Goal: Information Seeking & Learning: Learn about a topic

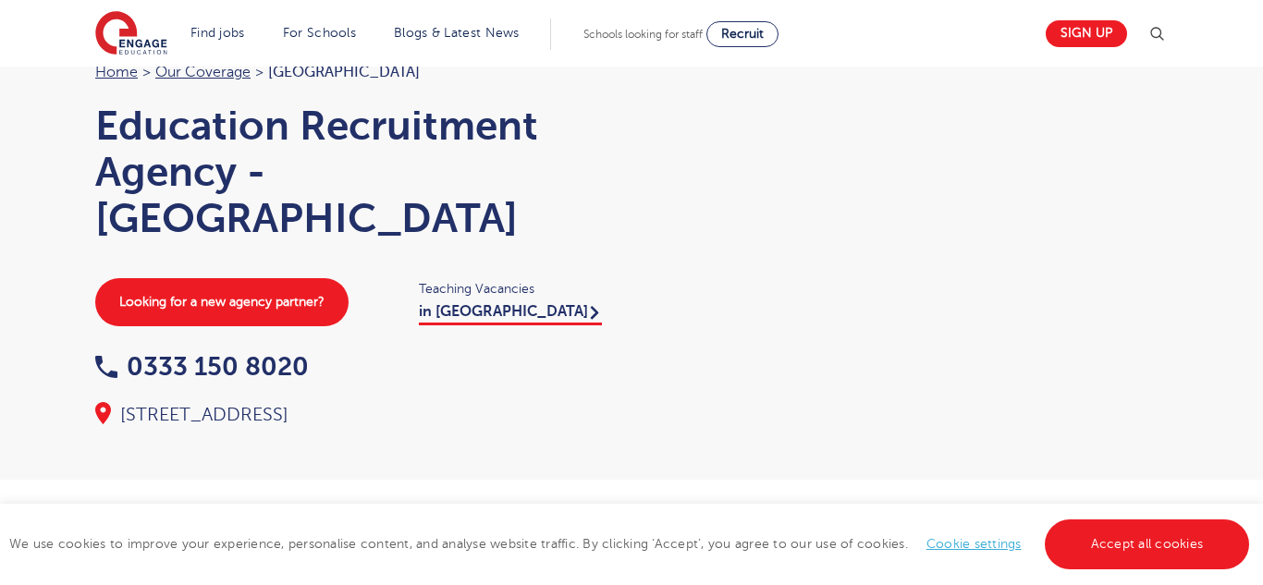
scroll to position [117, 0]
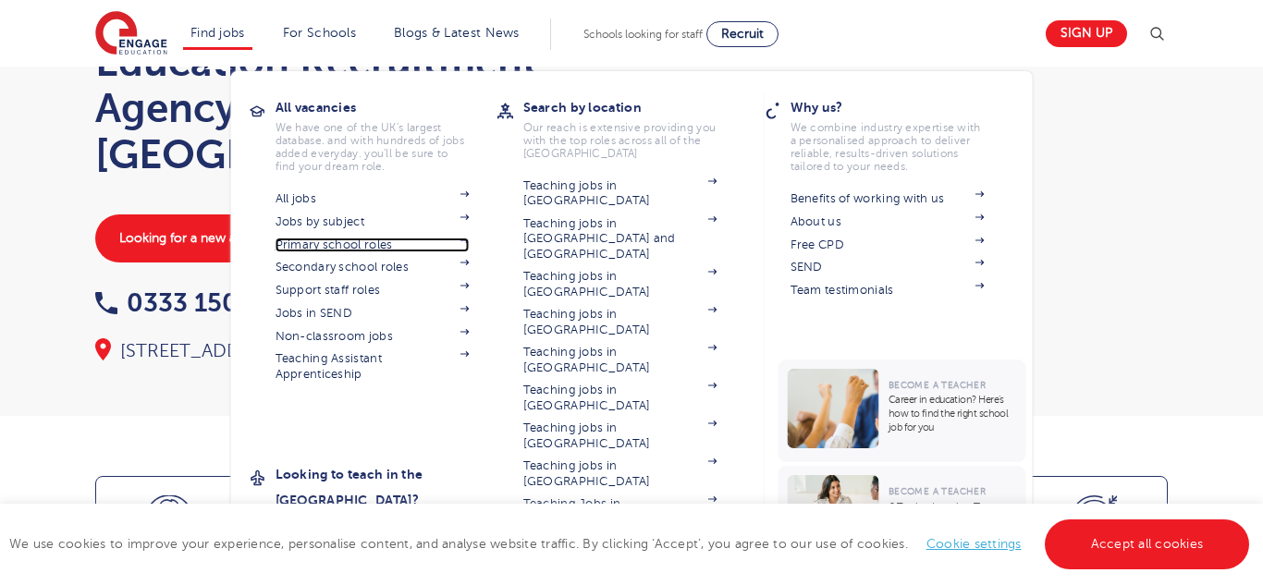
click at [346, 242] on link "Primary school roles" at bounding box center [373, 245] width 194 height 15
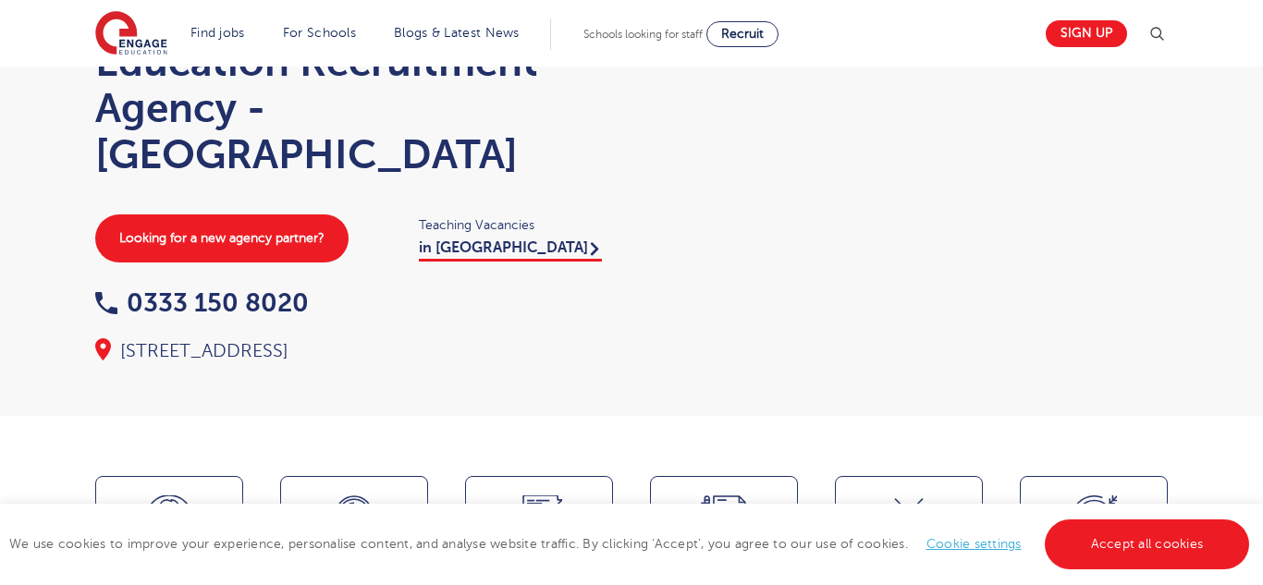
scroll to position [0, 0]
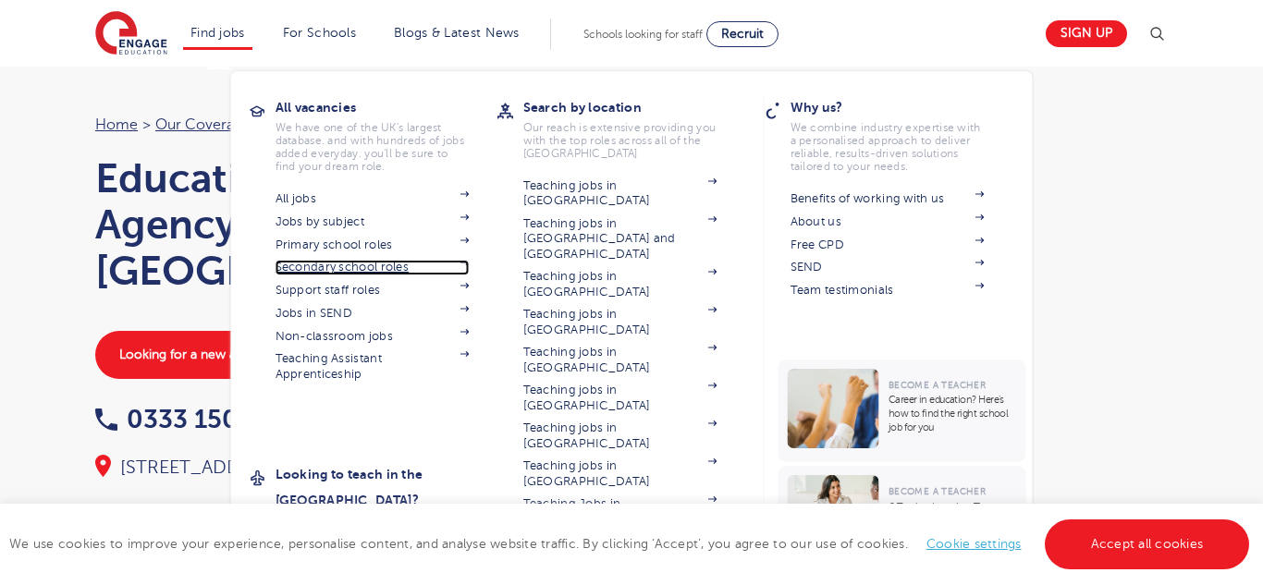
click at [338, 264] on link "Secondary school roles" at bounding box center [373, 267] width 194 height 15
click at [346, 292] on link "Support staff roles" at bounding box center [373, 290] width 194 height 15
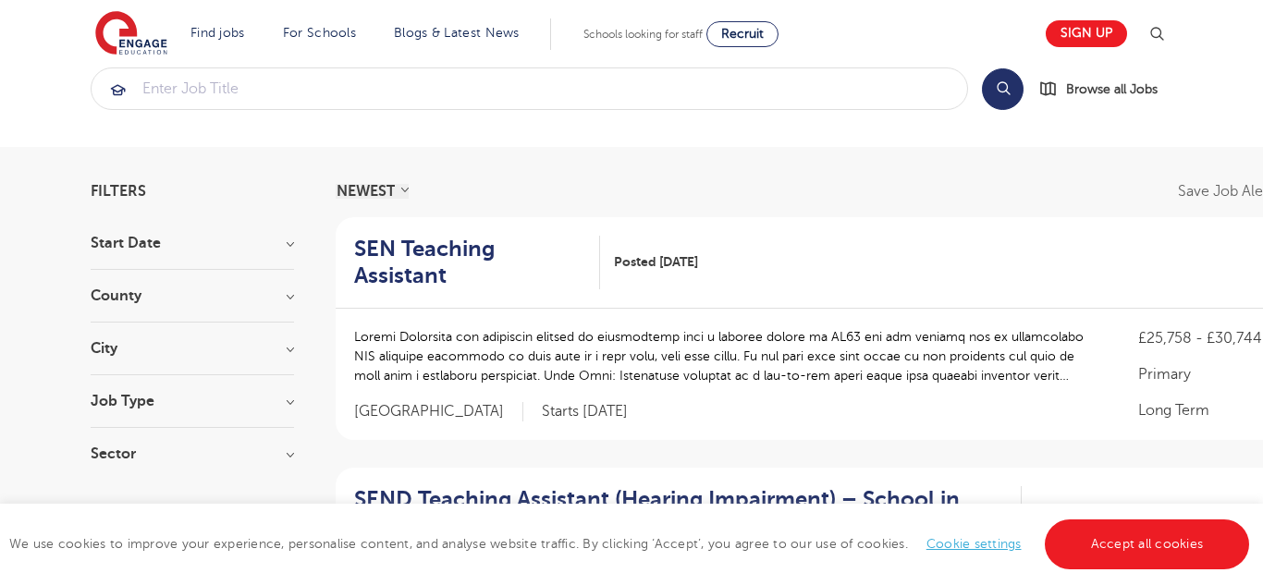
scroll to position [35, 0]
click at [277, 357] on div "City Leeds 21 Kirklees 15 Worthing 4 Lambeth 3 Wandsworth 3 Show more" at bounding box center [192, 359] width 203 height 34
click at [291, 348] on h3 "City" at bounding box center [192, 349] width 203 height 15
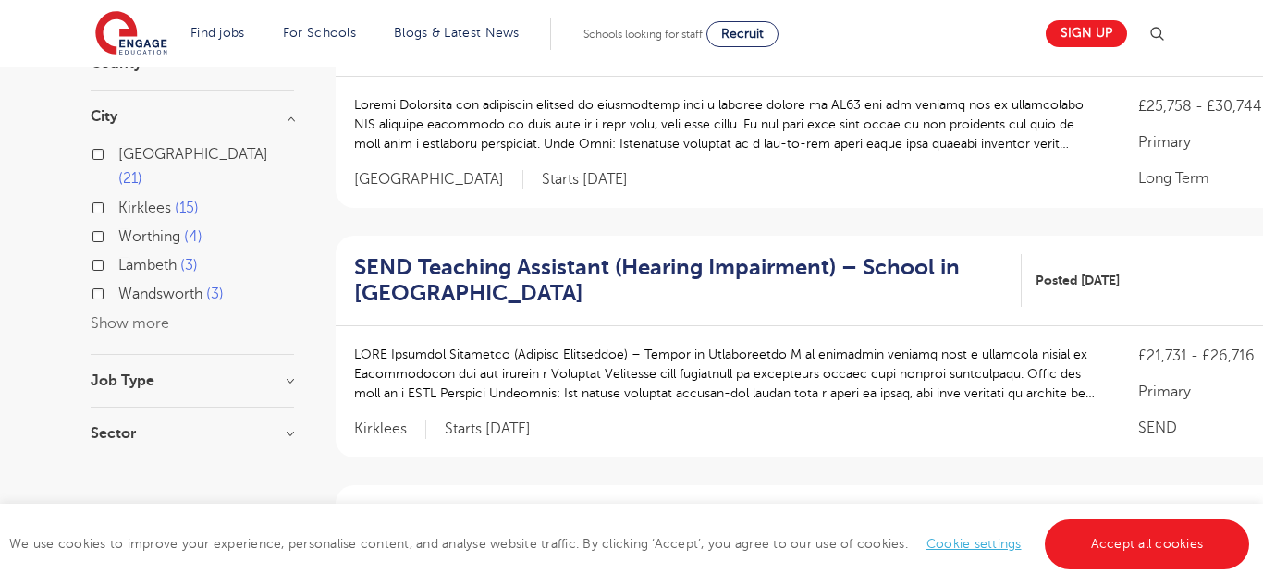
scroll to position [272, 0]
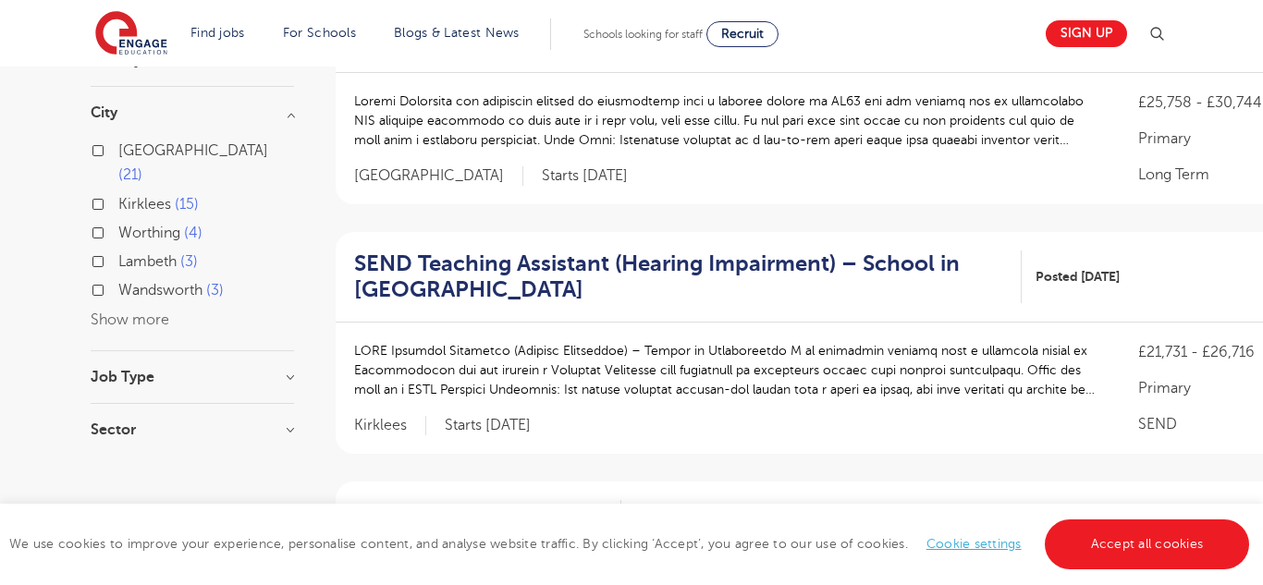
click at [144, 312] on button "Show more" at bounding box center [130, 320] width 79 height 17
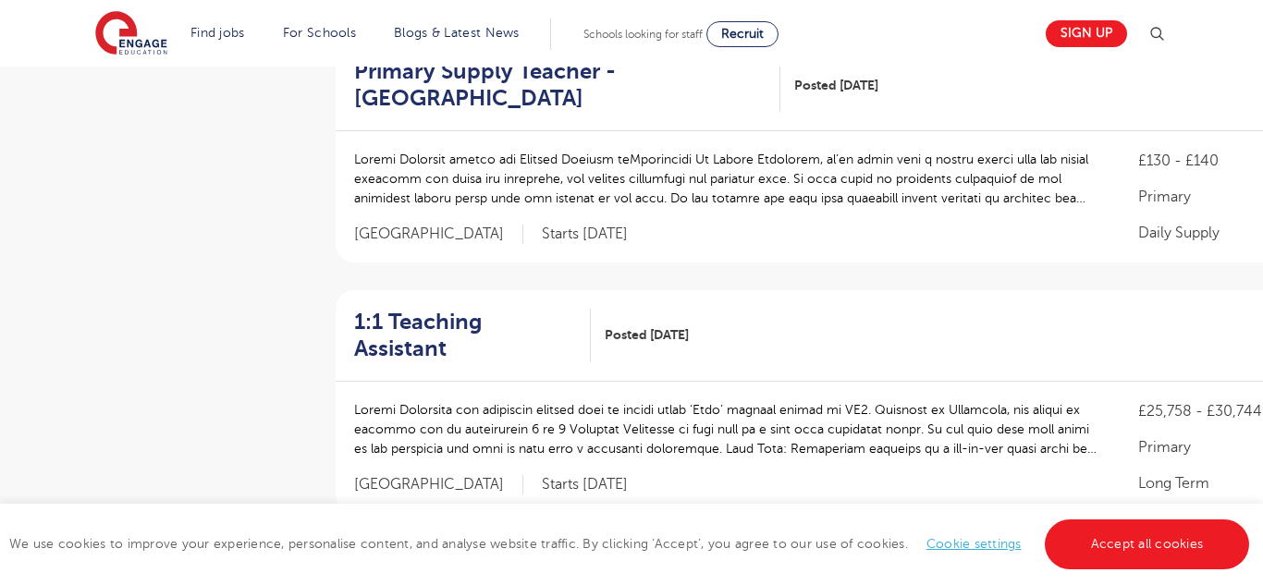
scroll to position [1219, 0]
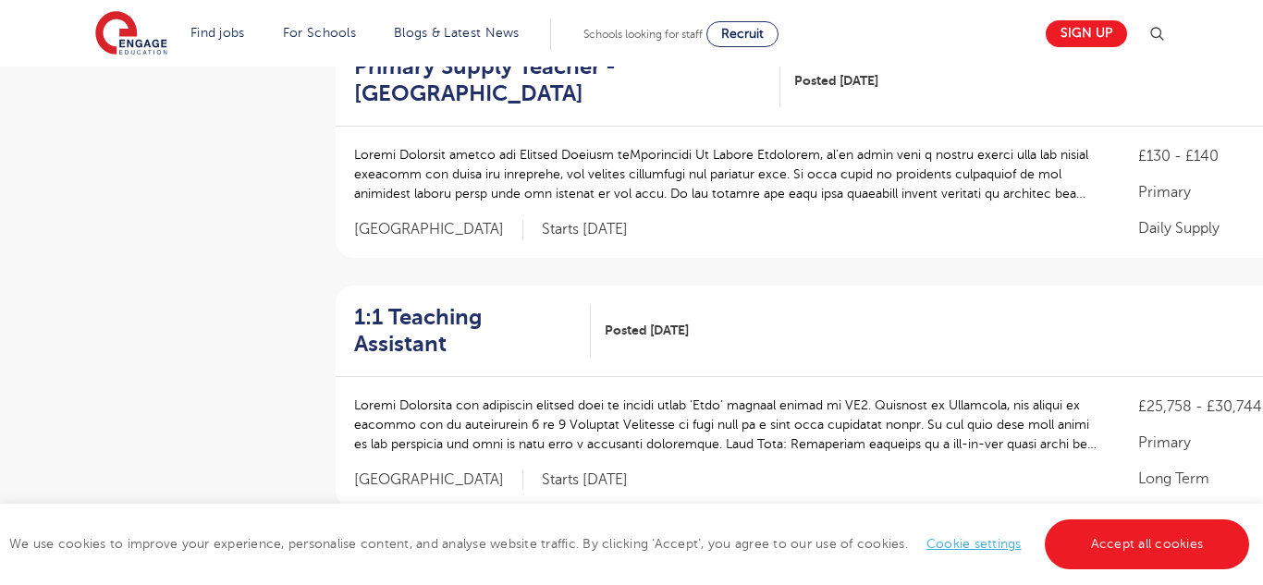
click at [159, 212] on aside "Filters Start Date September 69 October 1 Show more County Leeds 21 Kirklees 15…" at bounding box center [192, 345] width 203 height 2688
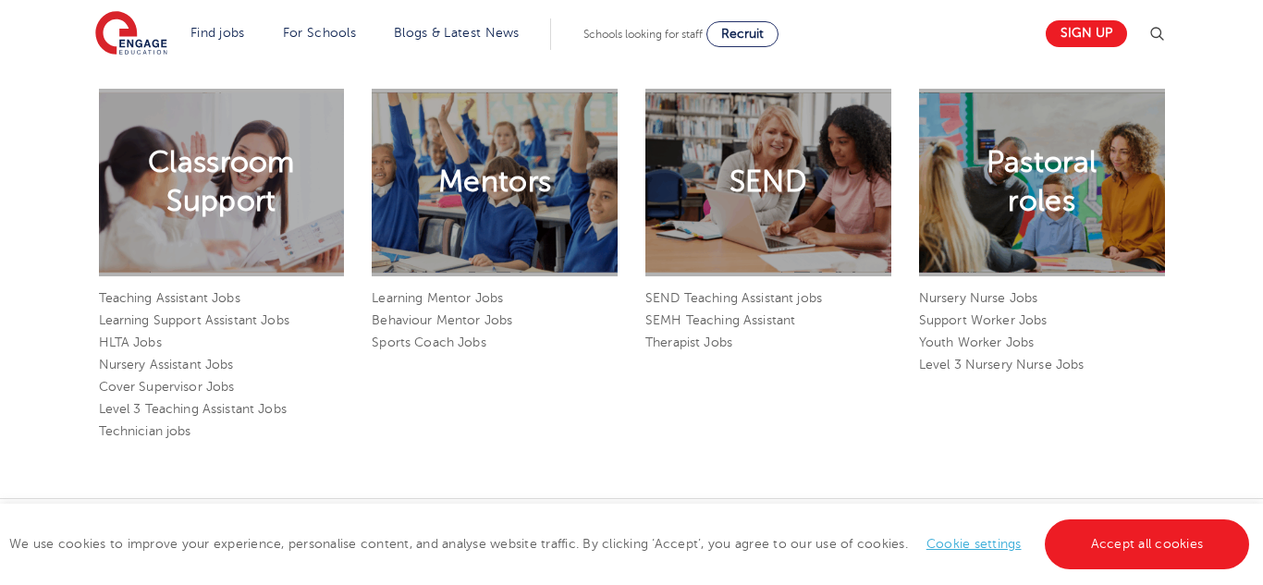
scroll to position [1505, 0]
click at [209, 169] on h2 "Classroom Support" at bounding box center [221, 183] width 147 height 78
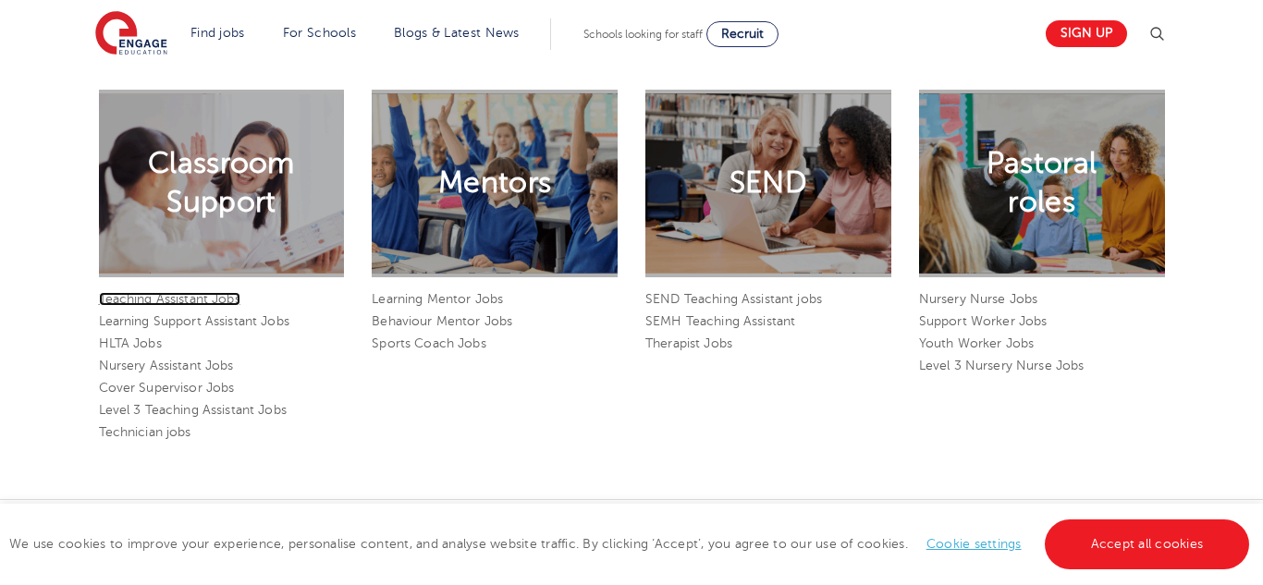
click at [219, 292] on link "Teaching Assistant Jobs" at bounding box center [169, 299] width 141 height 14
click at [510, 164] on h2 "Mentors" at bounding box center [494, 183] width 113 height 39
click at [462, 292] on link "Learning Mentor Jobs" at bounding box center [437, 299] width 131 height 14
click at [966, 337] on link "Youth Worker Jobs" at bounding box center [976, 344] width 115 height 14
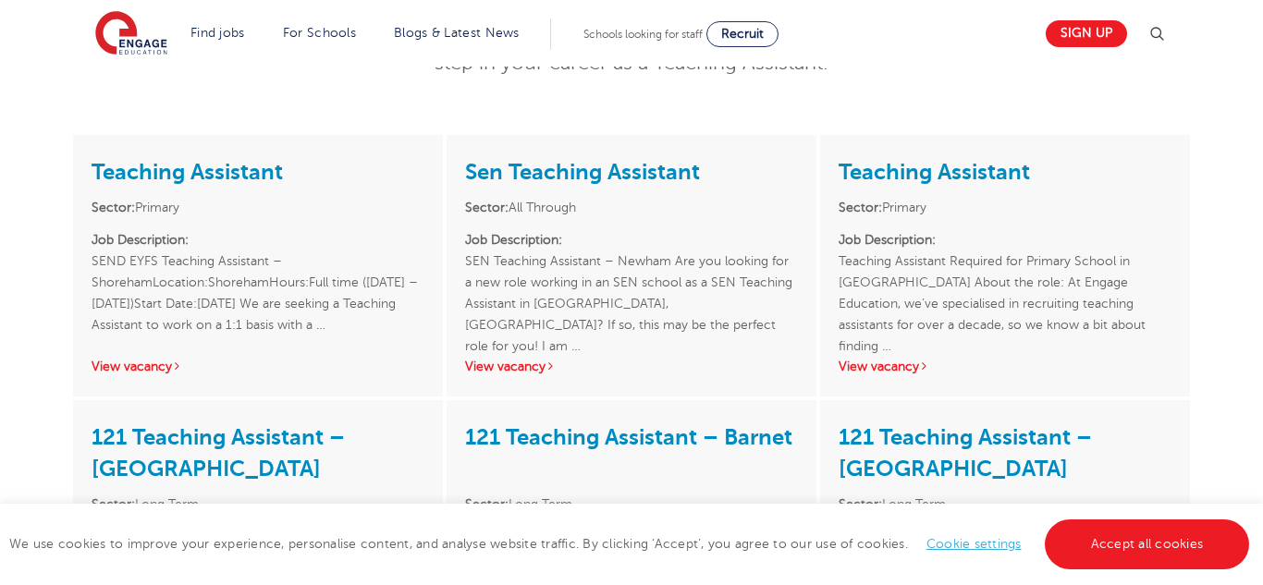
scroll to position [307, 0]
click at [146, 362] on link "View vacancy" at bounding box center [137, 366] width 91 height 14
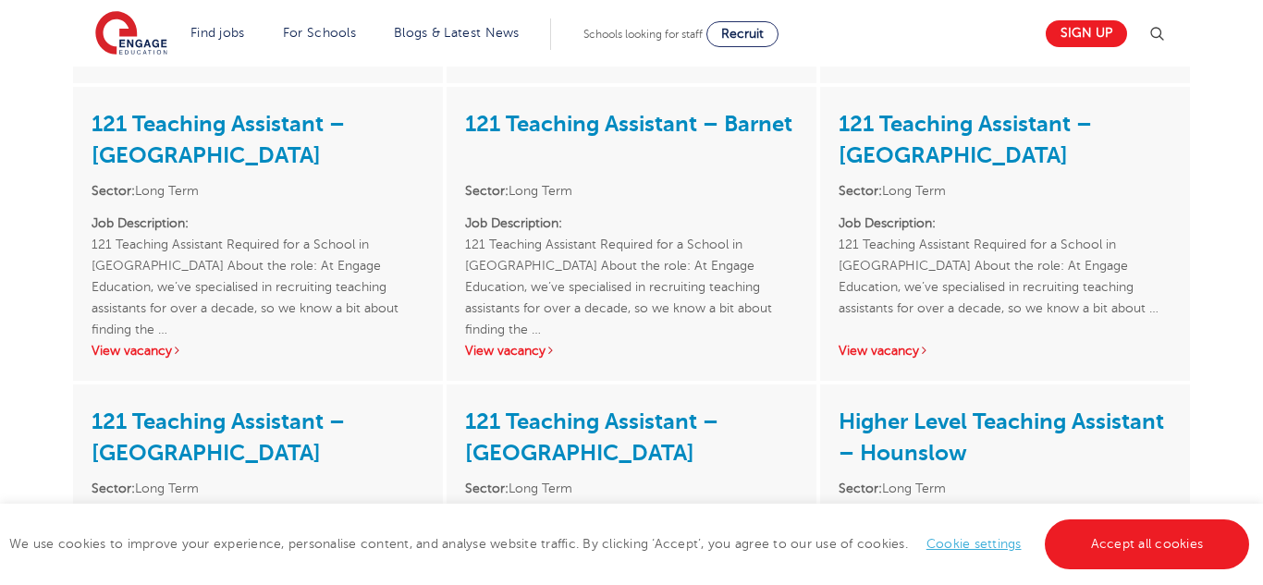
scroll to position [622, 0]
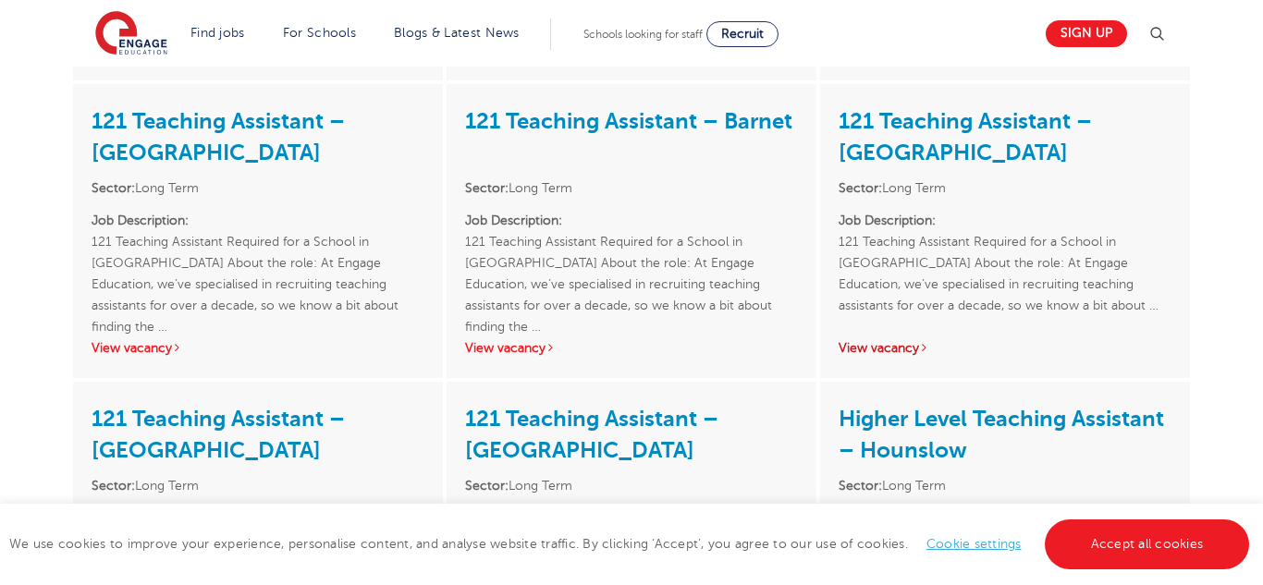
click at [884, 342] on link "View vacancy" at bounding box center [884, 348] width 91 height 14
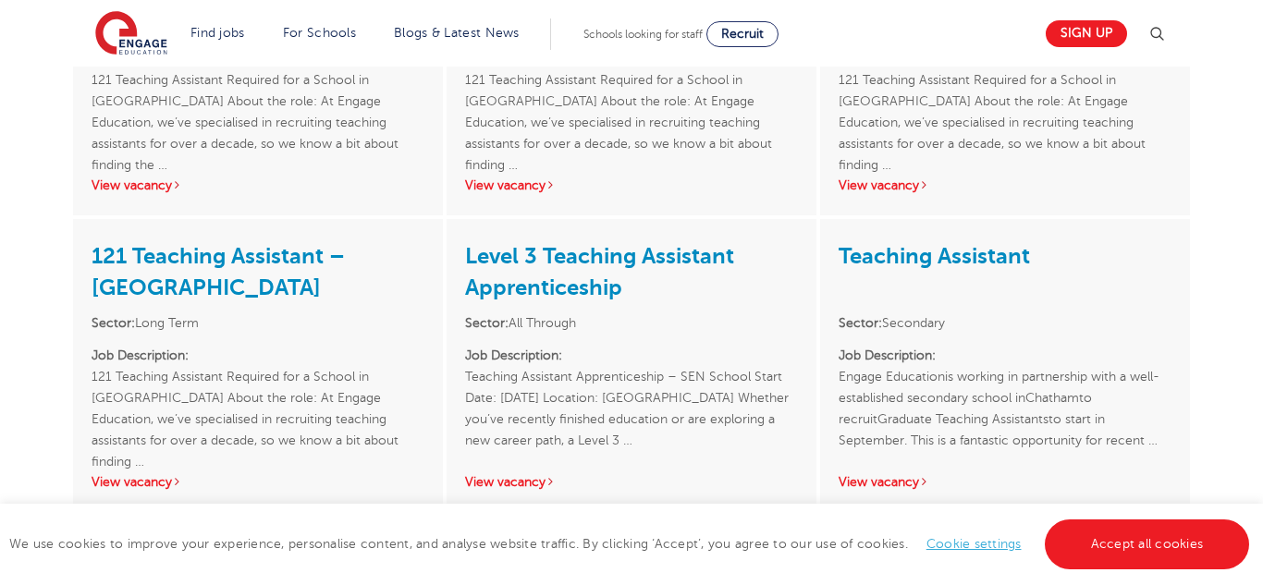
scroll to position [1085, 0]
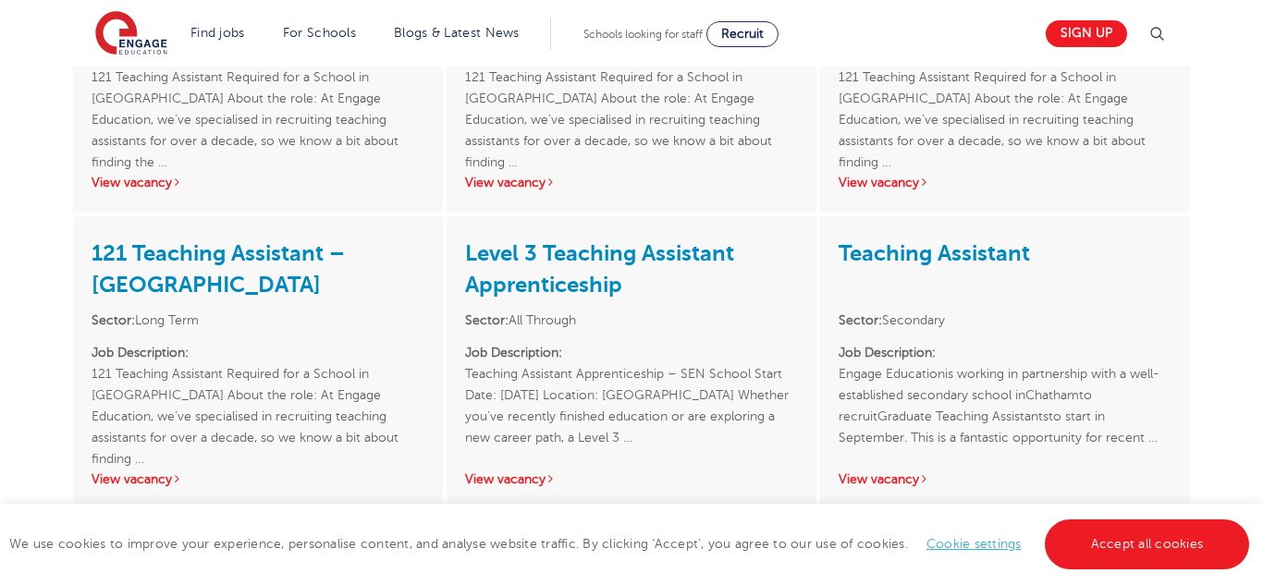
click at [870, 468] on div "Teaching Assistant Sector: Secondary Job Description: Engage Educationis workin…" at bounding box center [1005, 362] width 370 height 293
click at [871, 472] on div "Teaching Assistant Sector: Secondary Job Description: Engage Educationis workin…" at bounding box center [1005, 362] width 370 height 293
click at [881, 475] on link "View vacancy" at bounding box center [884, 480] width 91 height 14
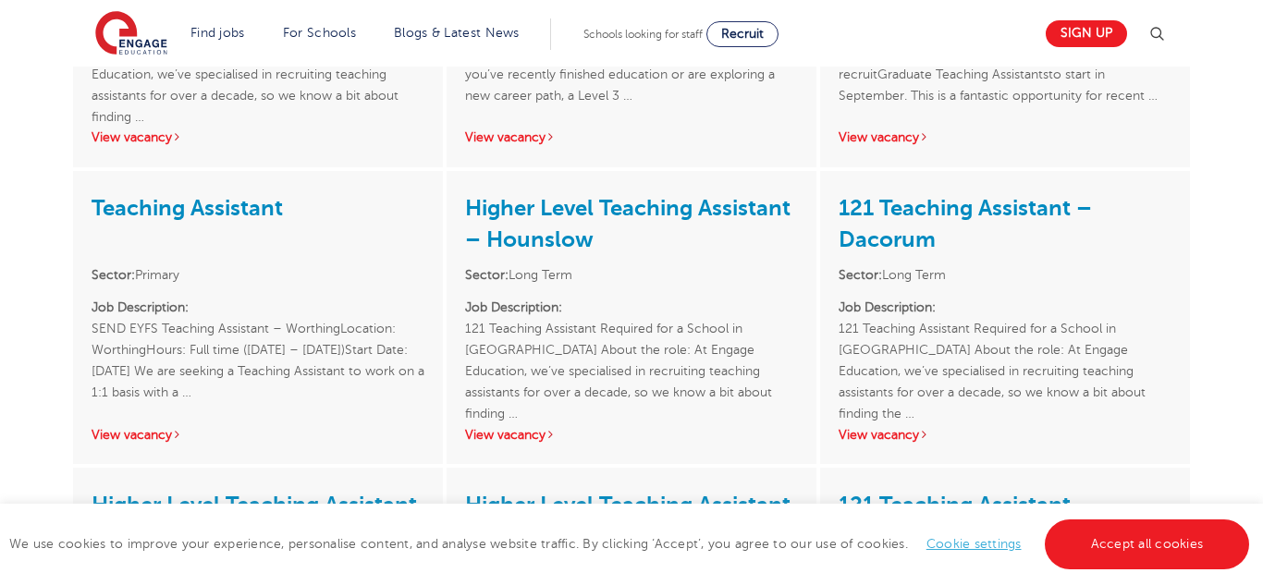
scroll to position [1435, 0]
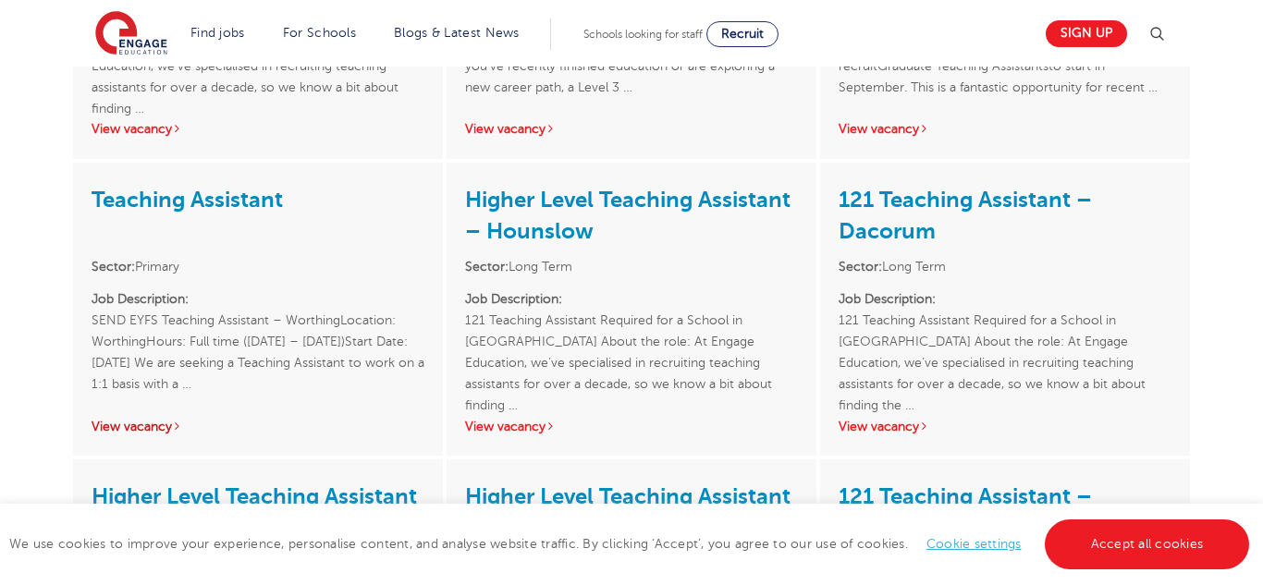
click at [137, 420] on link "View vacancy" at bounding box center [137, 427] width 91 height 14
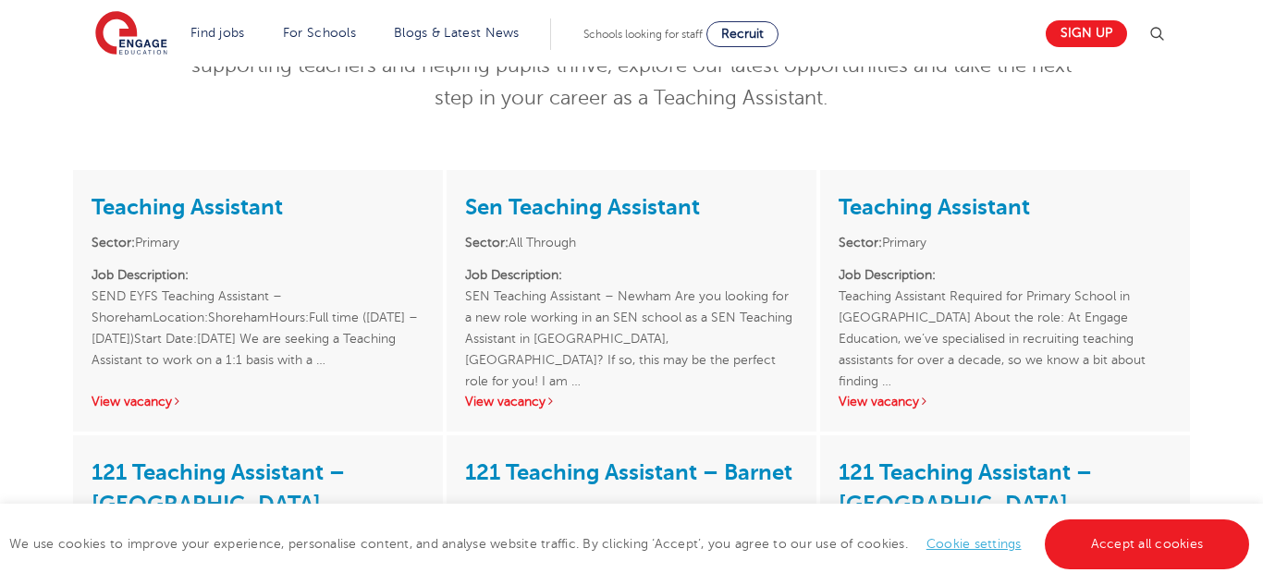
scroll to position [269, 0]
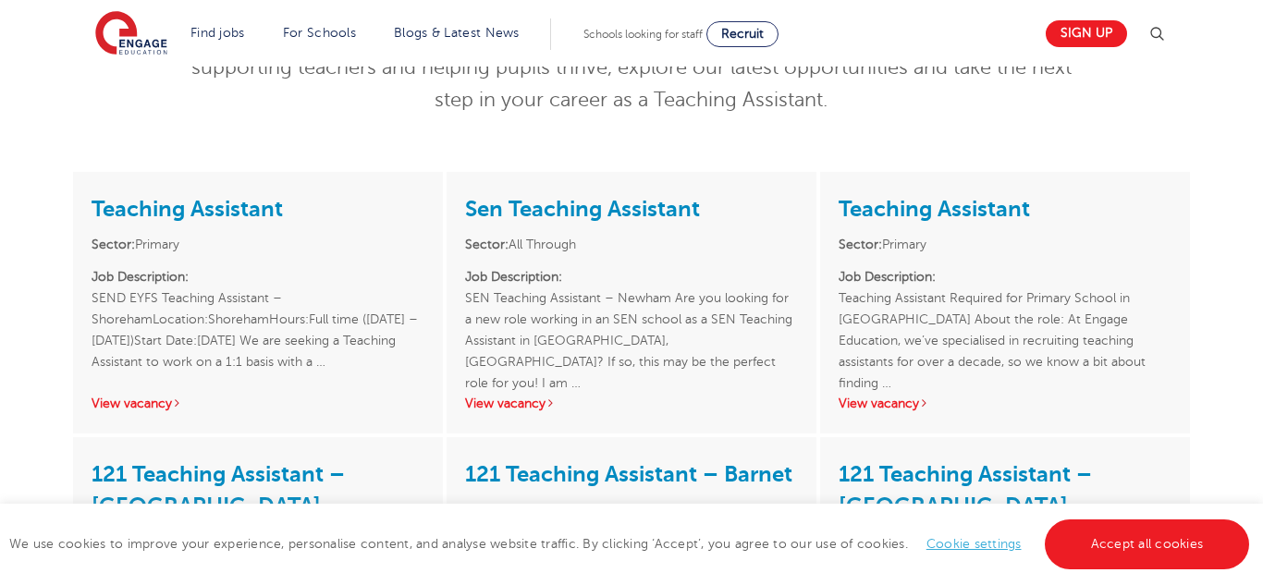
click at [894, 393] on div "Teaching Assistant Sector: Primary Job Description: Teaching Assistant Required…" at bounding box center [1005, 303] width 370 height 262
click at [894, 401] on link "View vacancy" at bounding box center [884, 404] width 91 height 14
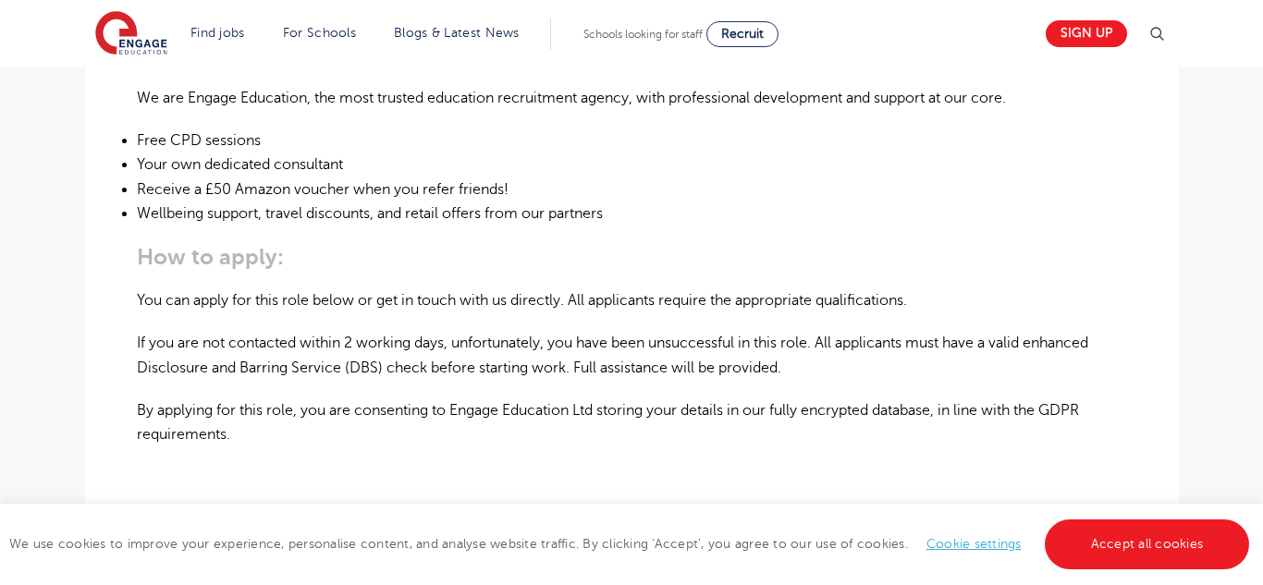
scroll to position [1182, 0]
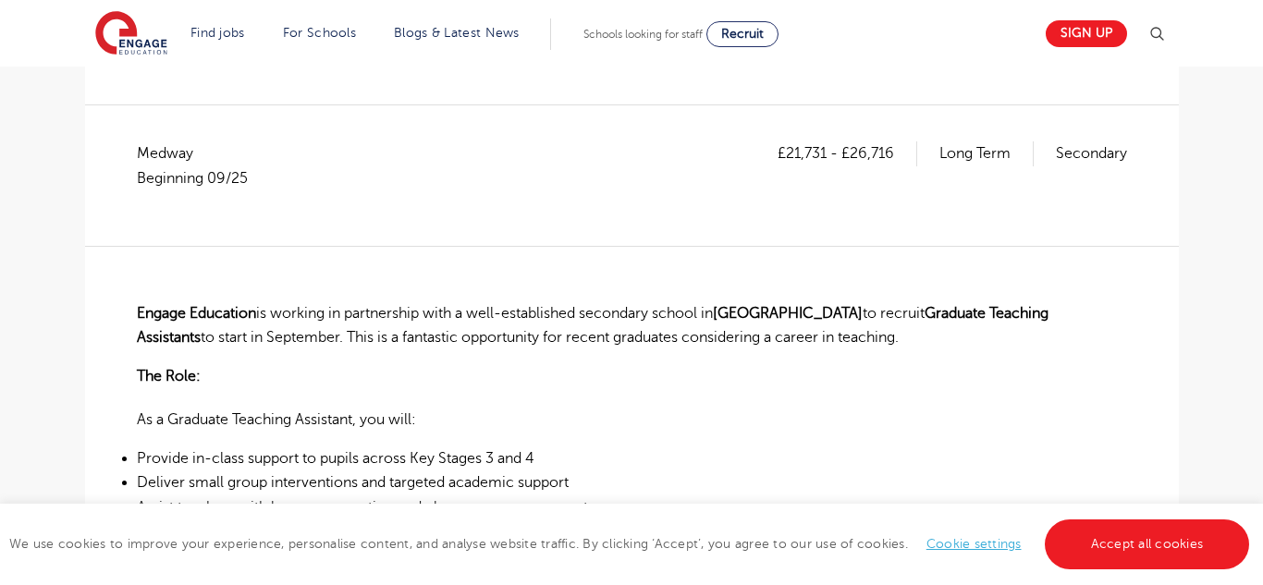
scroll to position [298, 0]
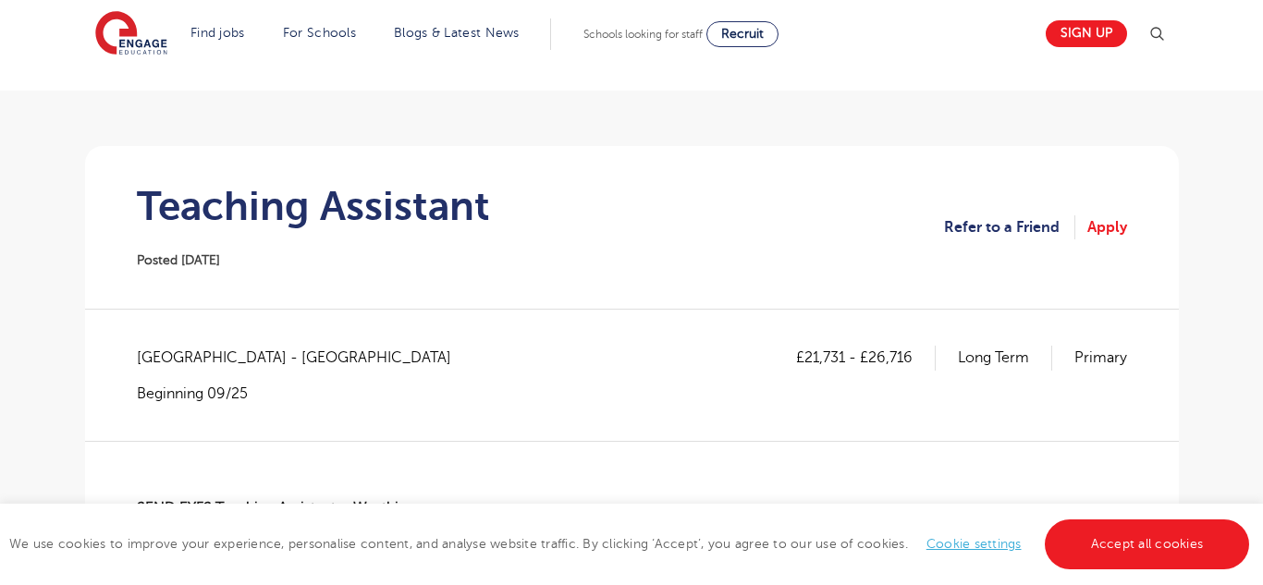
scroll to position [93, 0]
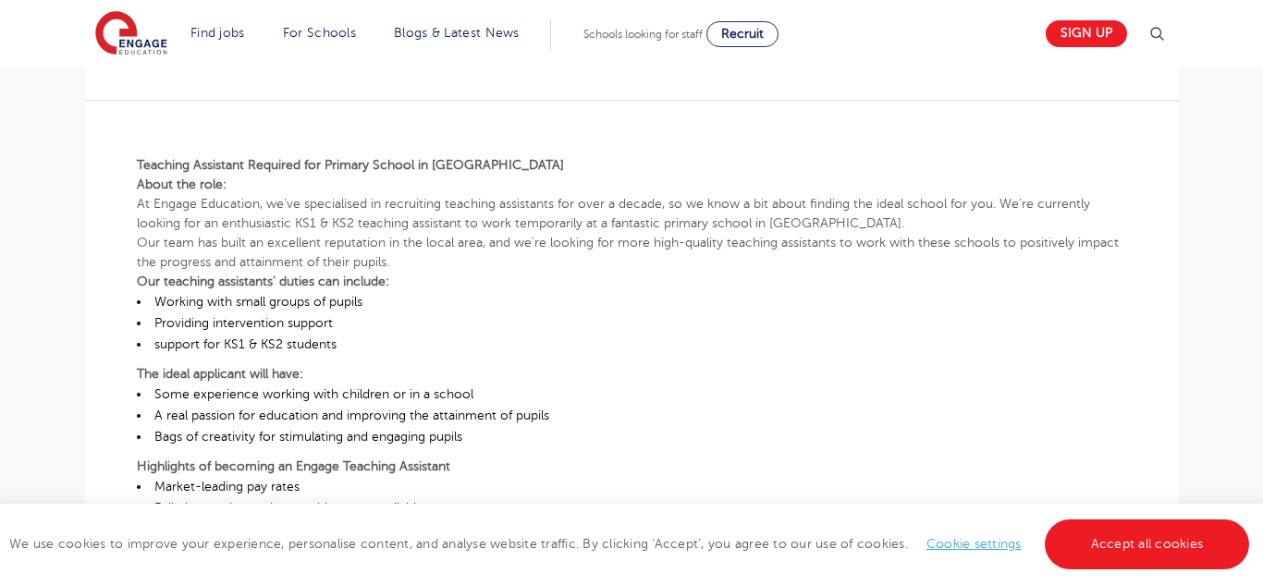
scroll to position [441, 0]
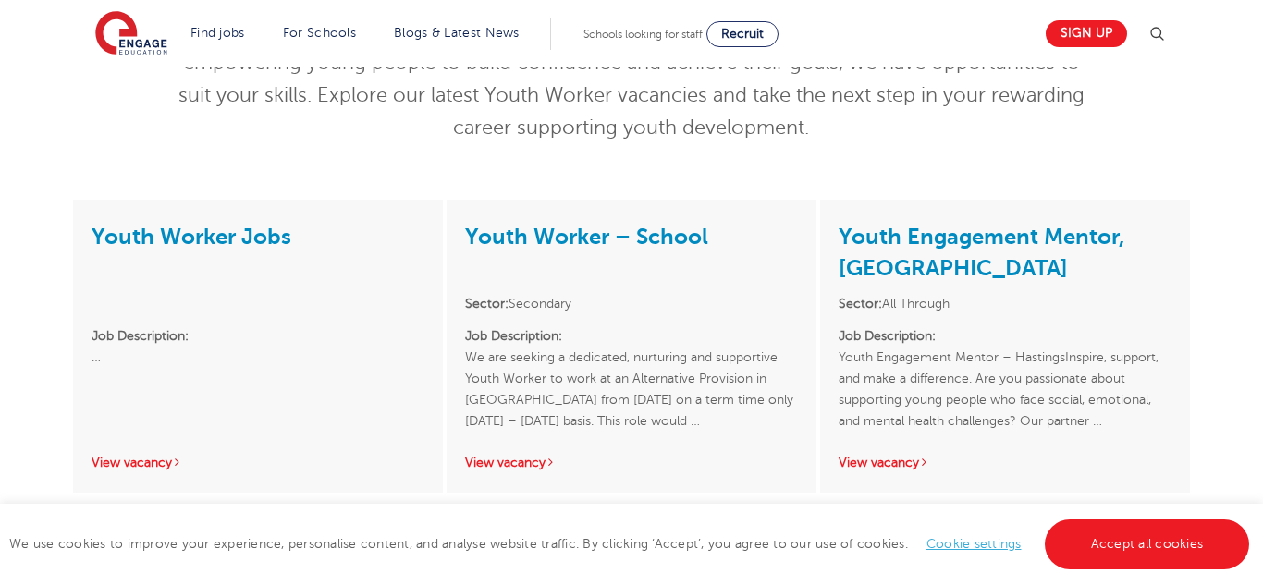
scroll to position [246, 0]
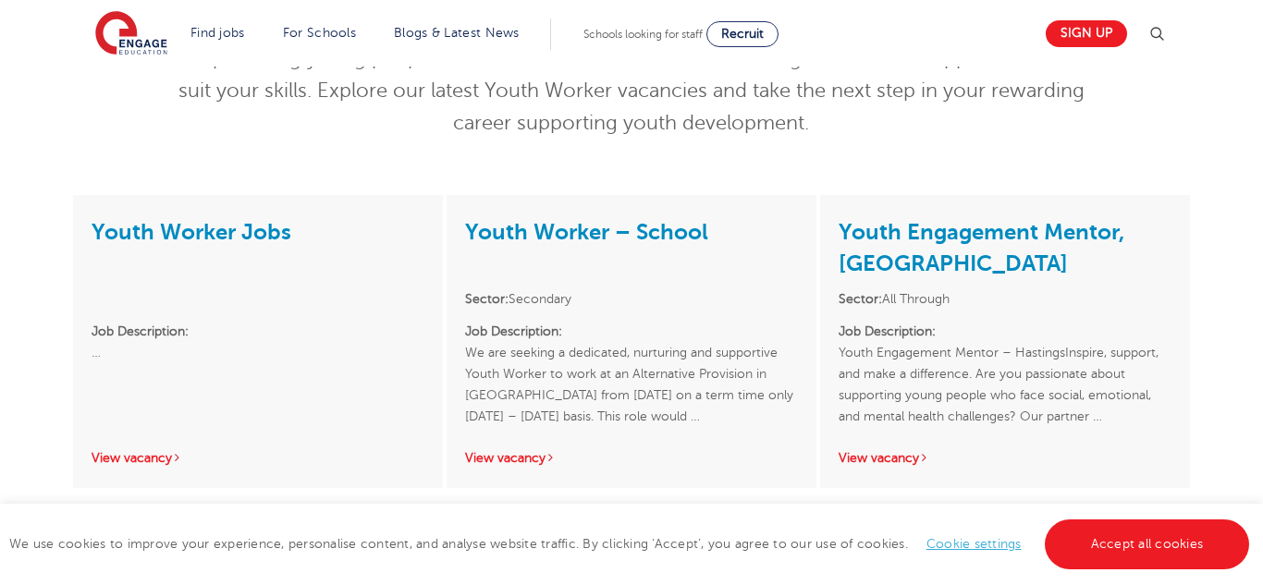
click at [516, 448] on div "Youth Worker – School Sector: Secondary Job Description: We are seeking a dedic…" at bounding box center [632, 341] width 370 height 293
click at [526, 463] on link "View vacancy" at bounding box center [510, 458] width 91 height 14
